Goal: Information Seeking & Learning: Learn about a topic

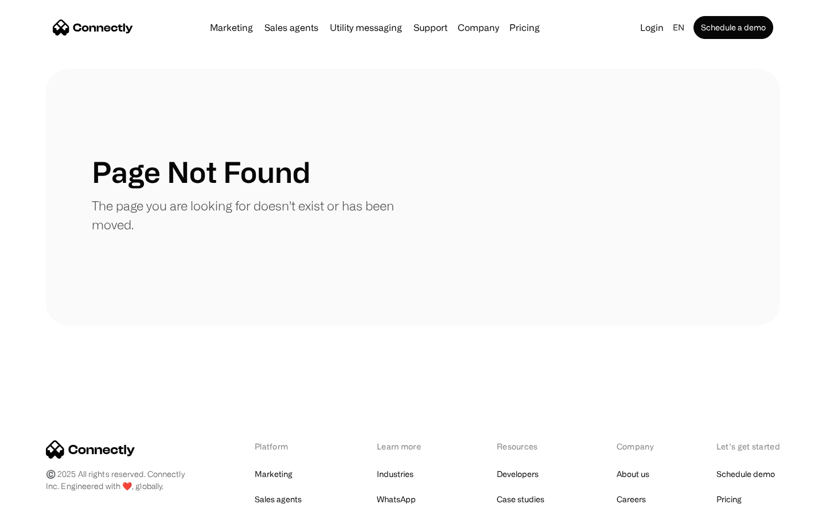
scroll to position [209, 0]
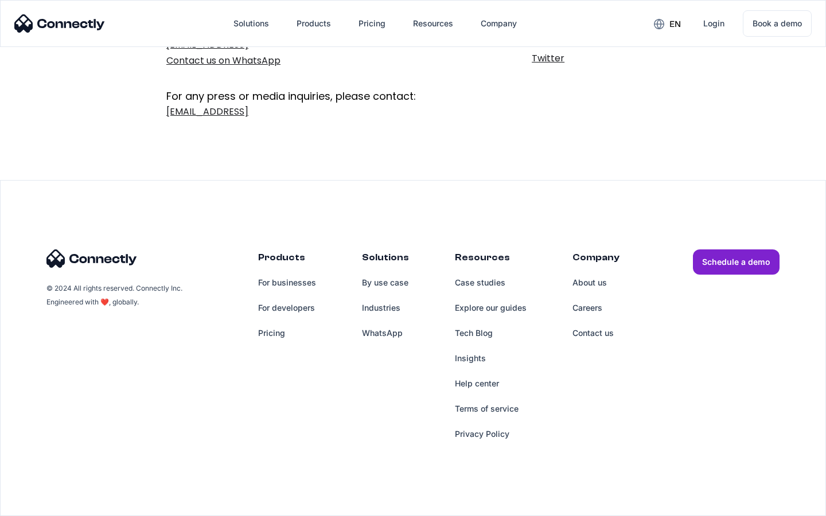
scroll to position [188, 0]
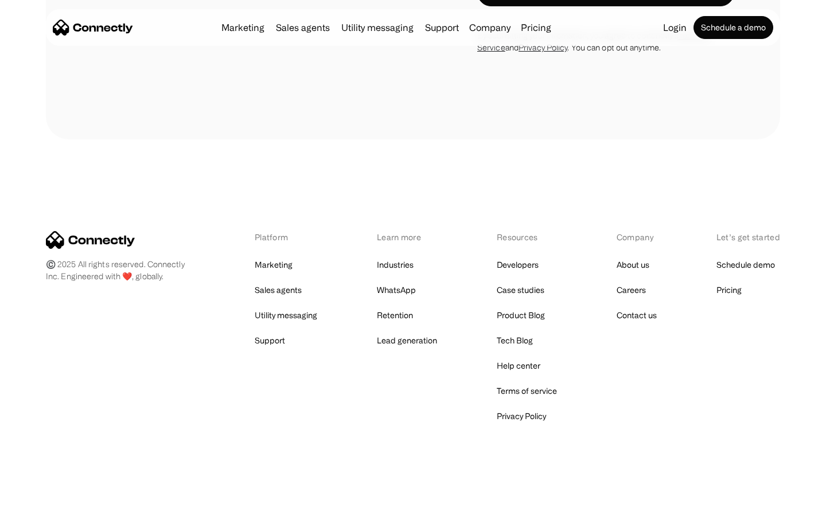
scroll to position [1218, 0]
